Goal: Information Seeking & Learning: Learn about a topic

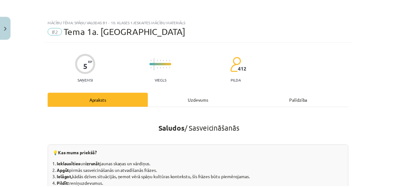
scroll to position [354, 0]
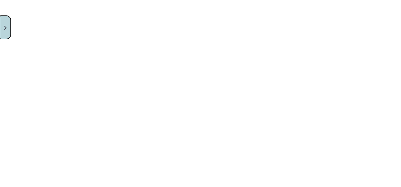
click at [6, 30] on button "Close" at bounding box center [5, 27] width 11 height 23
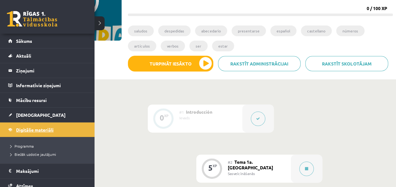
scroll to position [75, 0]
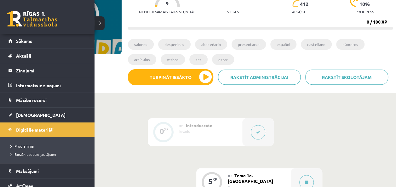
click at [43, 130] on span "Digitālie materiāli" at bounding box center [34, 130] width 37 height 6
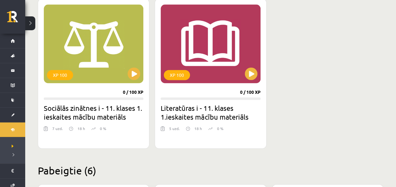
scroll to position [1611, 0]
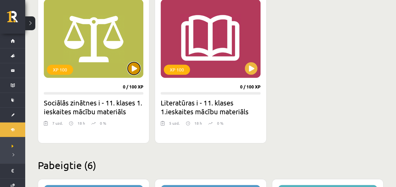
click at [139, 66] on button at bounding box center [134, 68] width 13 height 13
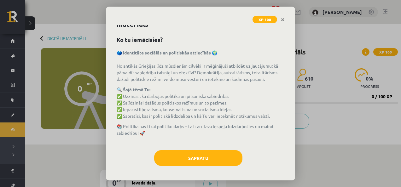
scroll to position [17, 0]
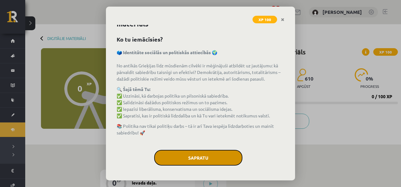
click at [226, 158] on button "Sapratu" at bounding box center [198, 158] width 88 height 16
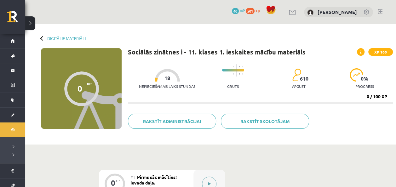
click at [210, 181] on button at bounding box center [209, 184] width 14 height 14
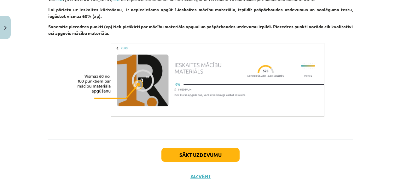
scroll to position [445, 0]
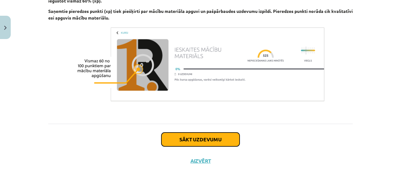
click at [220, 135] on button "Sākt uzdevumu" at bounding box center [200, 140] width 78 height 14
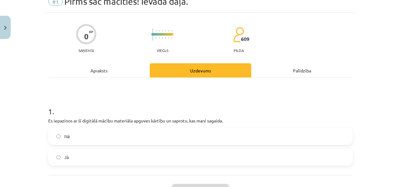
scroll to position [16, 0]
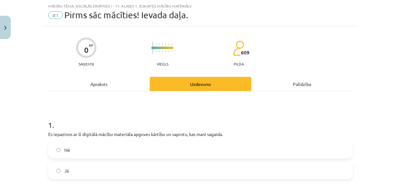
click at [254, 172] on label "Jā" at bounding box center [200, 171] width 303 height 16
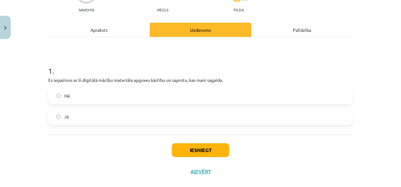
scroll to position [77, 0]
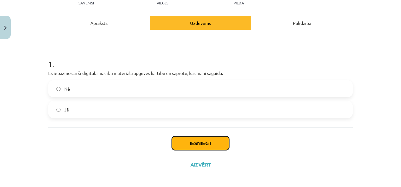
click at [197, 139] on button "Iesniegt" at bounding box center [200, 143] width 57 height 14
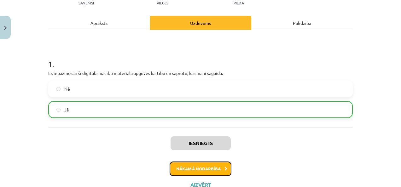
click at [212, 164] on button "Nākamā nodarbība" at bounding box center [201, 169] width 62 height 14
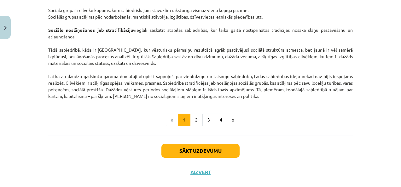
scroll to position [1019, 0]
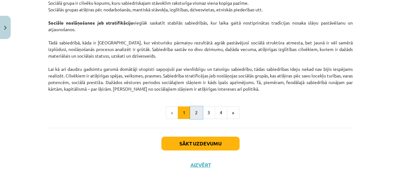
click at [197, 119] on button "2" at bounding box center [196, 113] width 13 height 13
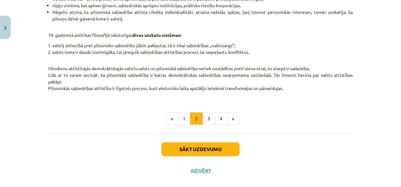
scroll to position [296, 0]
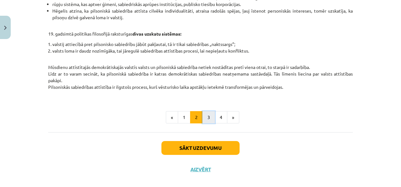
click at [206, 122] on button "3" at bounding box center [208, 117] width 13 height 13
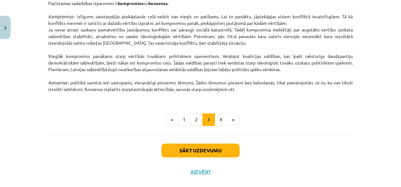
scroll to position [867, 0]
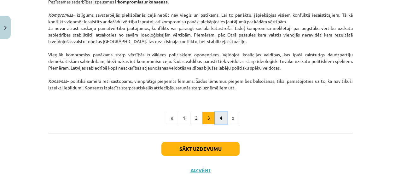
click at [215, 121] on button "4" at bounding box center [221, 118] width 13 height 13
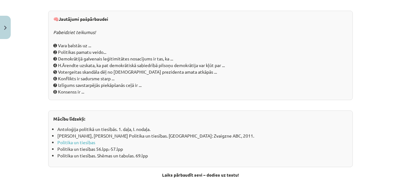
scroll to position [665, 0]
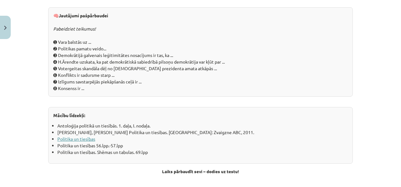
click at [80, 141] on link "Politika un tiesības" at bounding box center [76, 139] width 38 height 6
click at [87, 41] on div "🧠 Jautājumi pašpārbaudei Pabeidziet teikumus! ➊ Vara balstās uz ... ➋ Politikas…" at bounding box center [200, 51] width 304 height 89
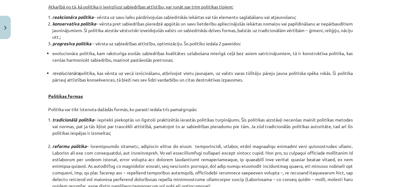
scroll to position [0, 0]
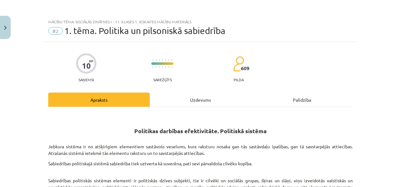
click at [197, 101] on div "Uzdevums" at bounding box center [200, 100] width 101 height 14
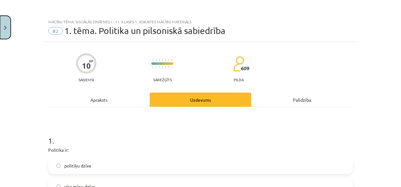
click at [7, 25] on button "Close" at bounding box center [5, 27] width 11 height 23
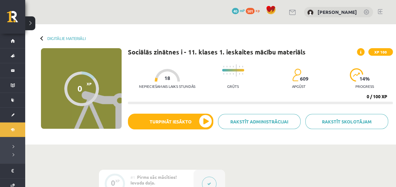
click at [31, 21] on button at bounding box center [30, 23] width 10 height 14
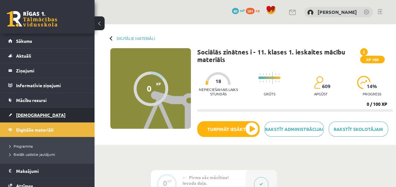
click at [49, 115] on link "[DEMOGRAPHIC_DATA]" at bounding box center [47, 115] width 78 height 14
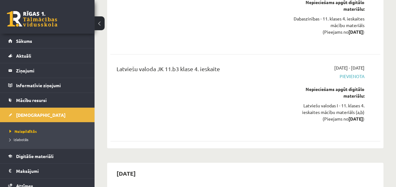
scroll to position [7013, 0]
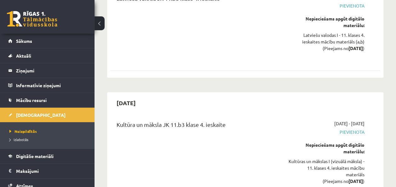
drag, startPoint x: 395, startPoint y: 176, endPoint x: 394, endPoint y: 169, distance: 7.0
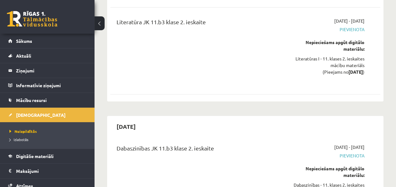
scroll to position [4872, 0]
